Goal: Navigation & Orientation: Go to known website

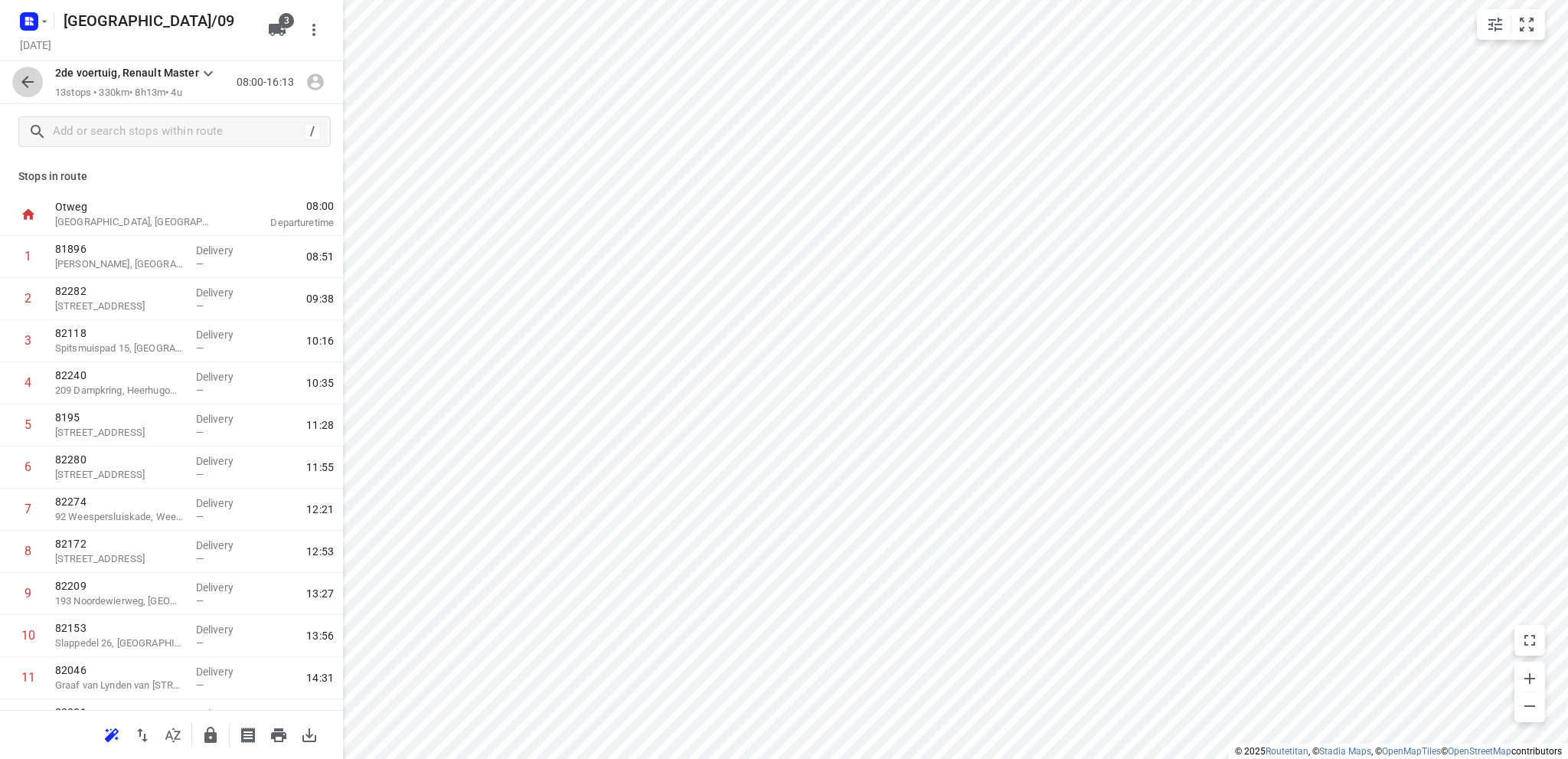
click at [20, 79] on icon "button" at bounding box center [27, 81] width 18 height 18
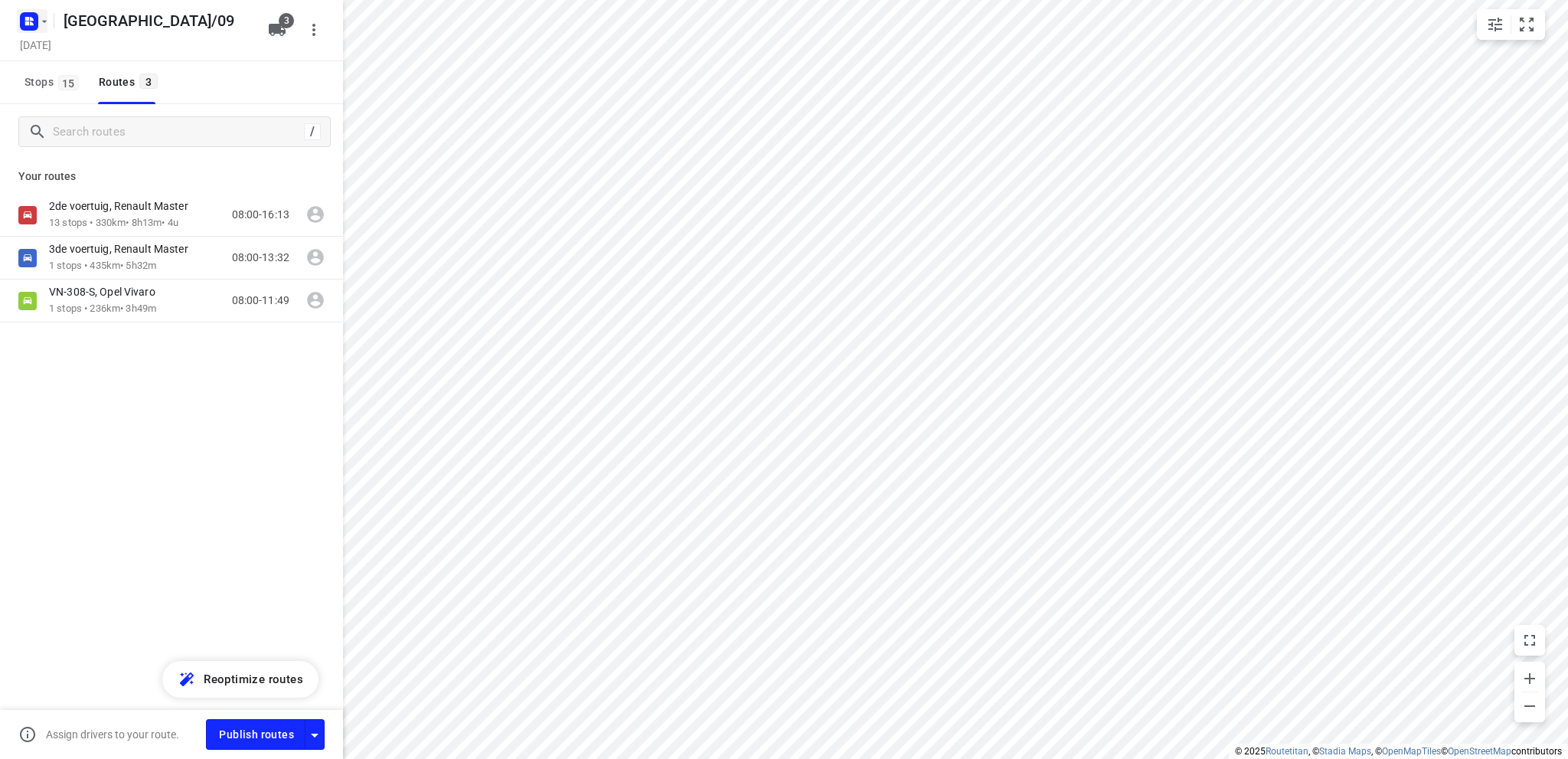
click at [47, 15] on icon "button" at bounding box center [44, 21] width 12 height 12
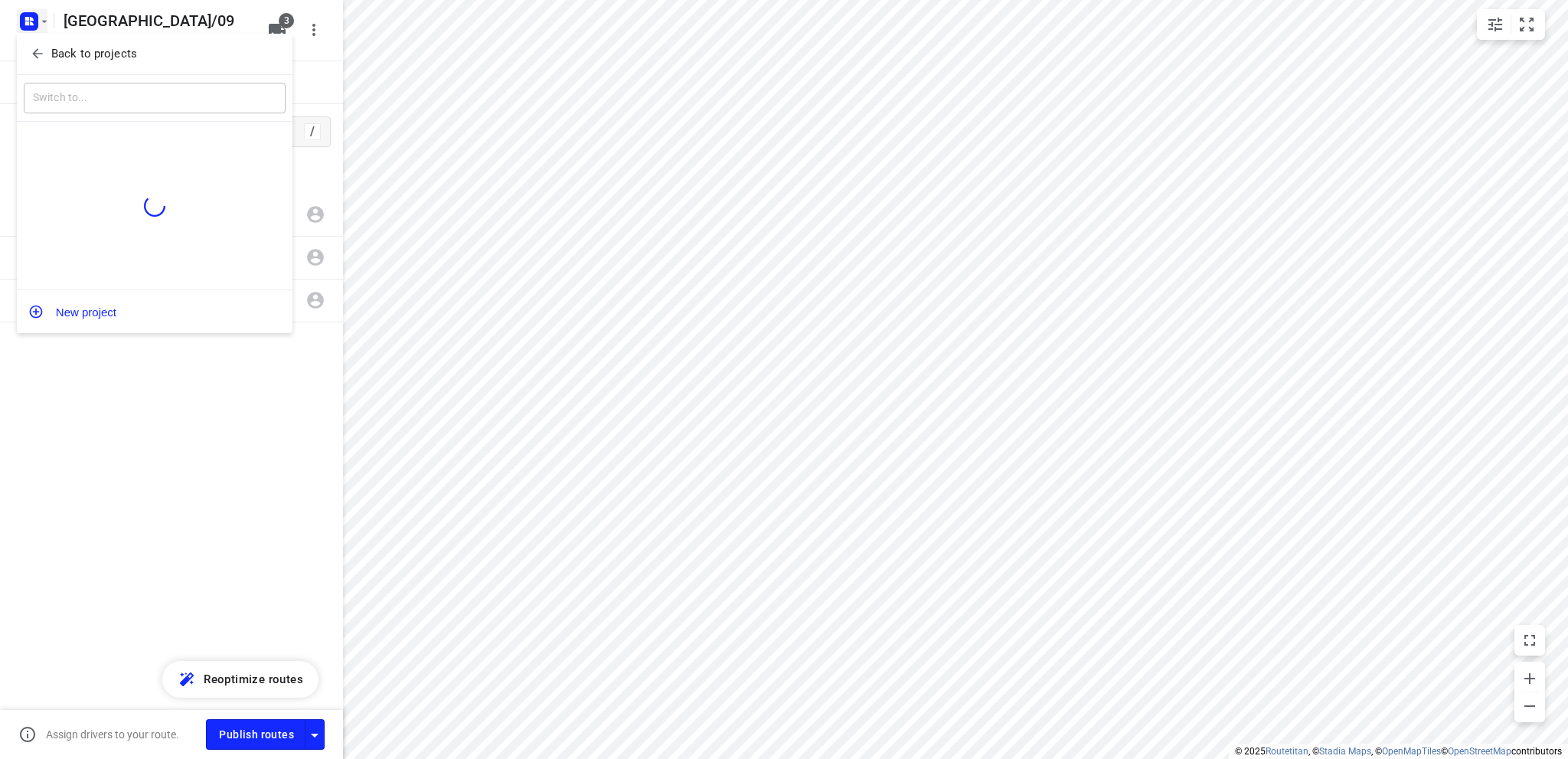
click at [56, 60] on p "Back to projects" at bounding box center [94, 54] width 86 height 18
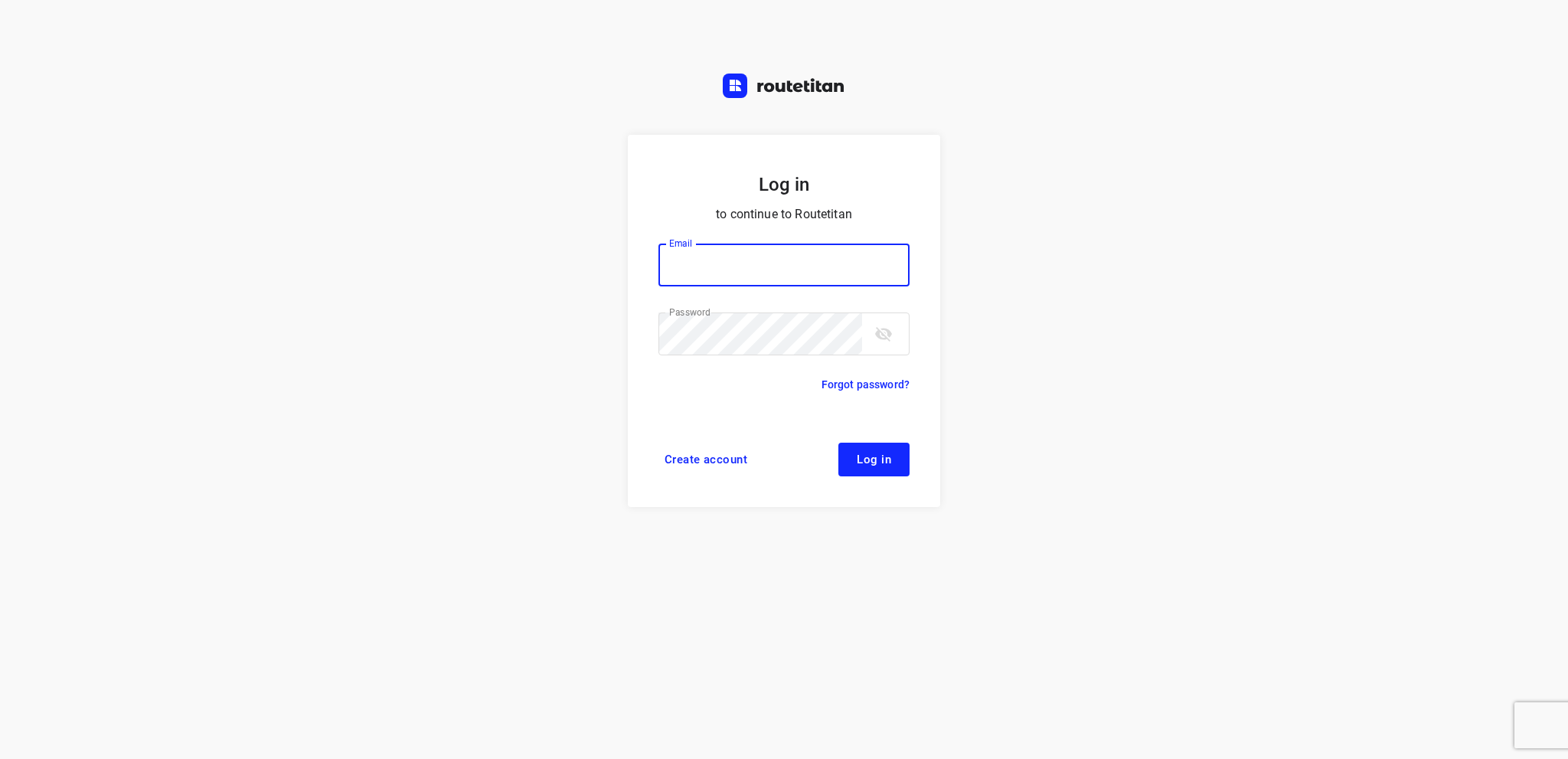
type input "[EMAIL_ADDRESS][DOMAIN_NAME]"
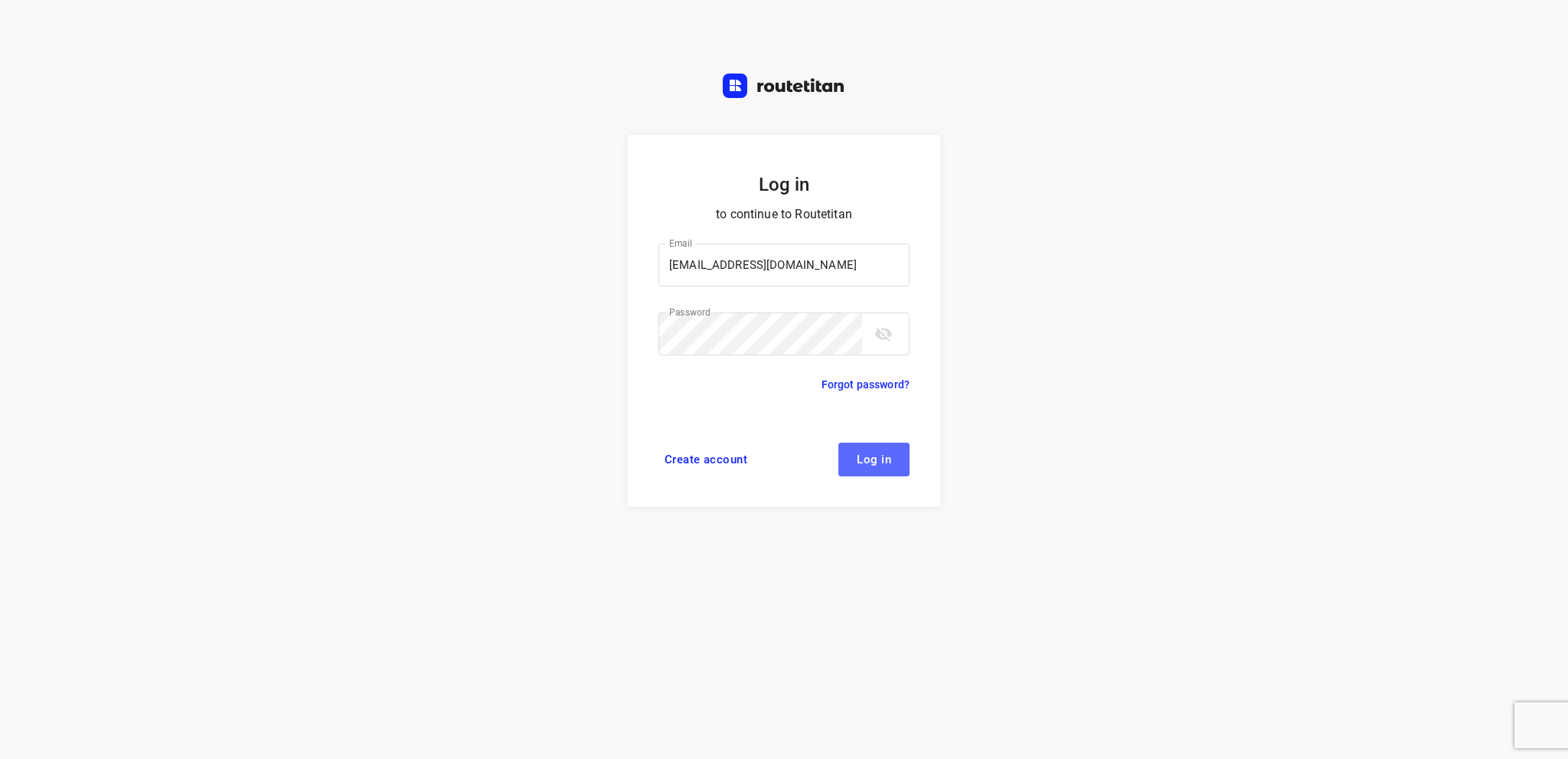
click at [874, 465] on span "Log in" at bounding box center [873, 459] width 34 height 12
